Goal: Transaction & Acquisition: Purchase product/service

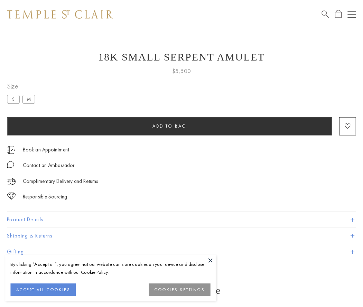
scroll to position [6, 0]
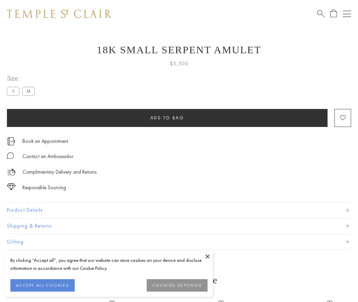
click at [167, 118] on span "Add to bag" at bounding box center [167, 118] width 34 height 6
